Goal: Task Accomplishment & Management: Use online tool/utility

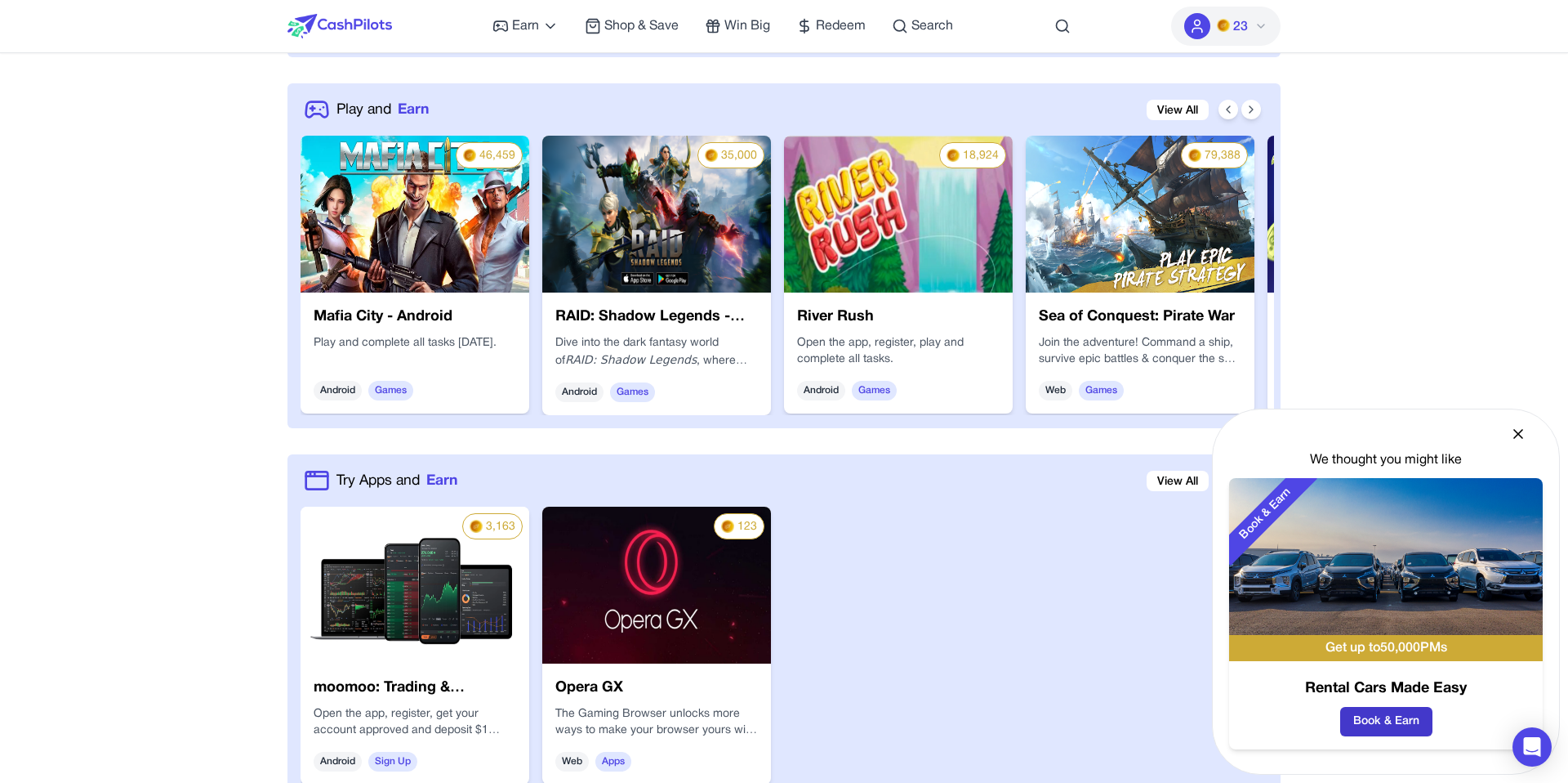
scroll to position [813, 0]
click at [1374, 716] on button "Book & Earn" at bounding box center [1387, 721] width 92 height 30
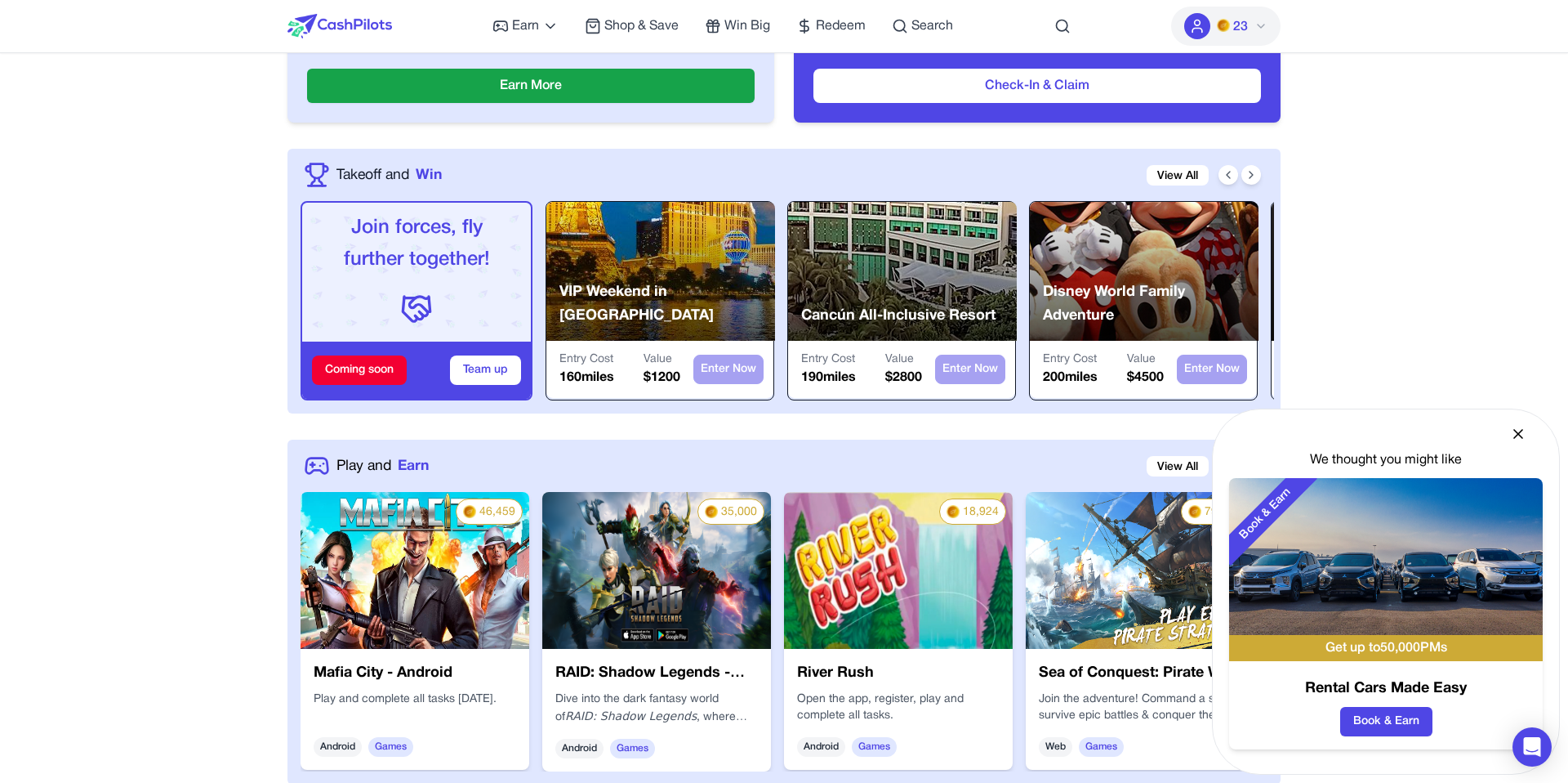
scroll to position [460, 0]
